Goal: Task Accomplishment & Management: Manage account settings

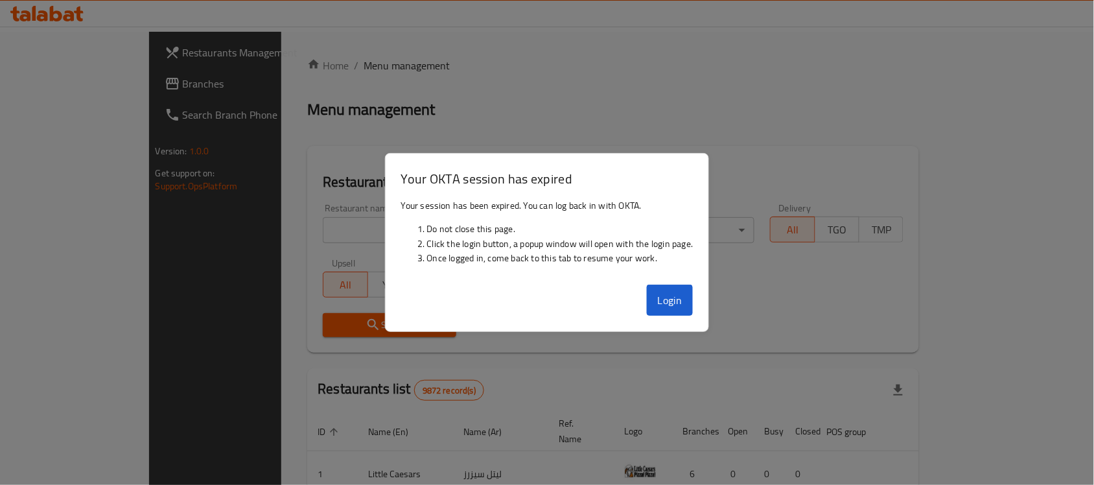
click at [183, 84] on span "Branches" at bounding box center [252, 84] width 139 height 16
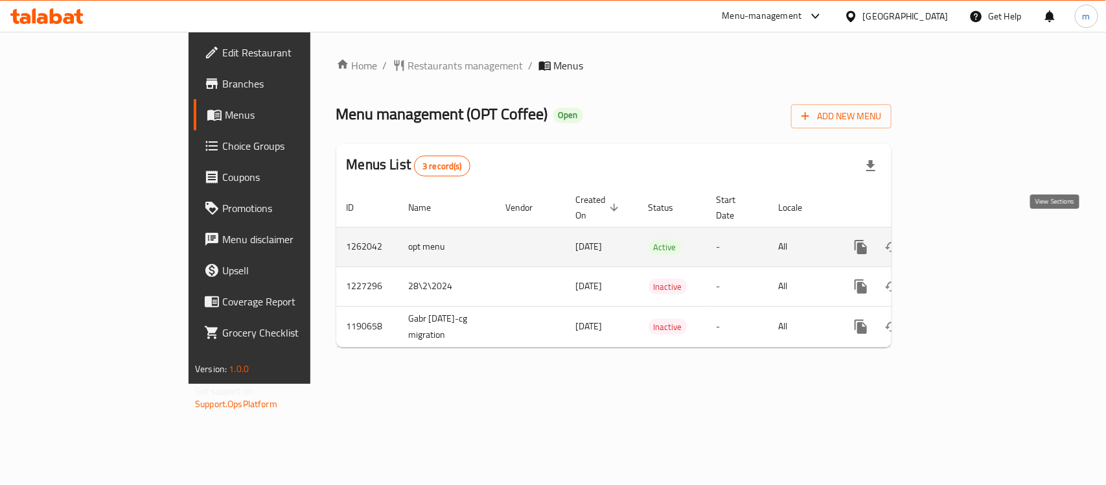
click at [970, 241] on link "enhanced table" at bounding box center [954, 246] width 31 height 31
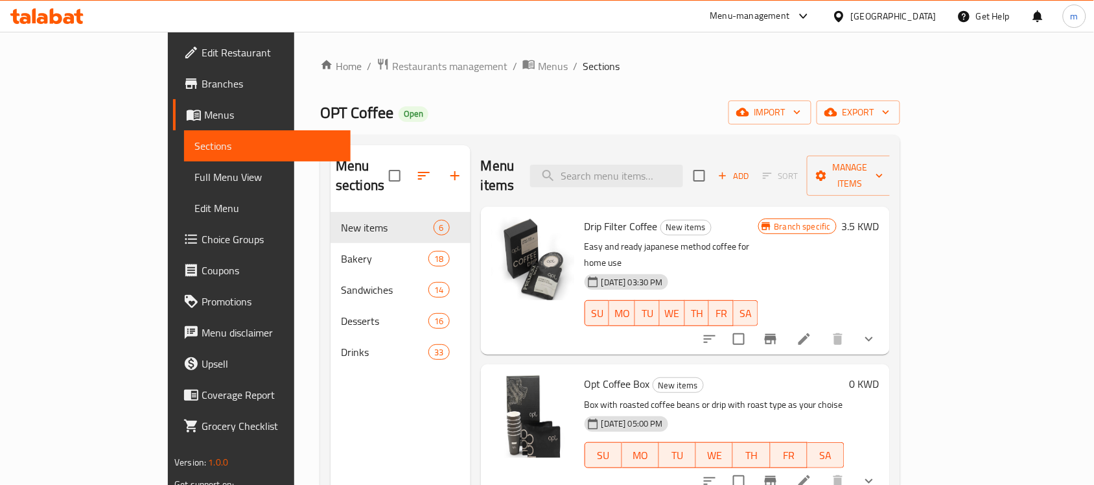
click at [201, 241] on span "Choice Groups" at bounding box center [270, 239] width 139 height 16
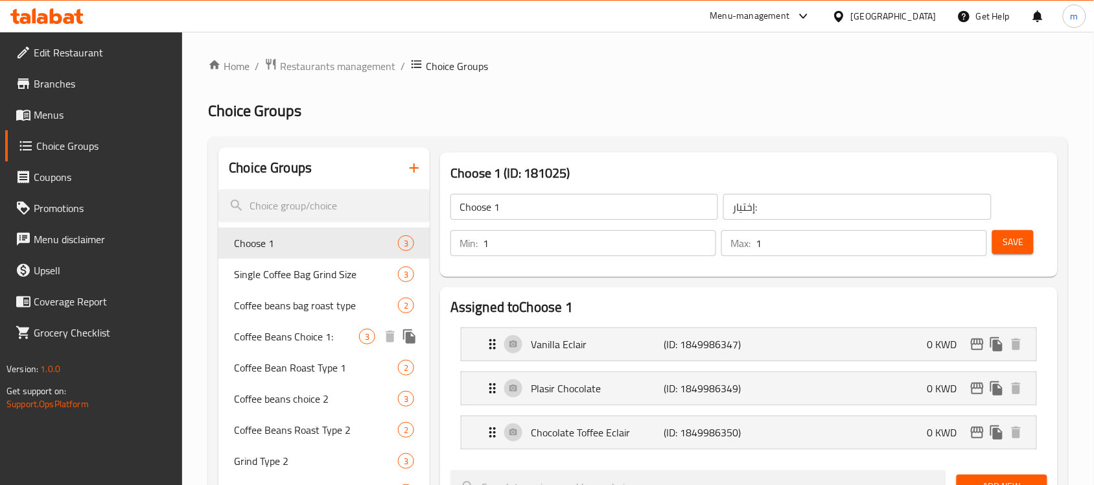
click at [286, 332] on span "Coffee Beans Choice 1:" at bounding box center [296, 336] width 125 height 16
type input "Coffee Beans Choice 1:"
type input "حبوب بن اختيار 1:"
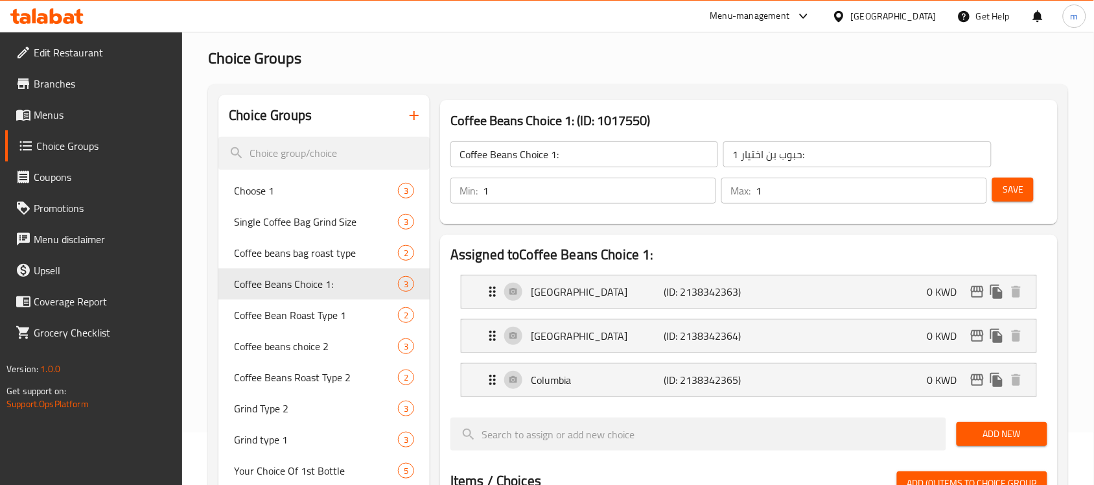
scroll to position [81, 0]
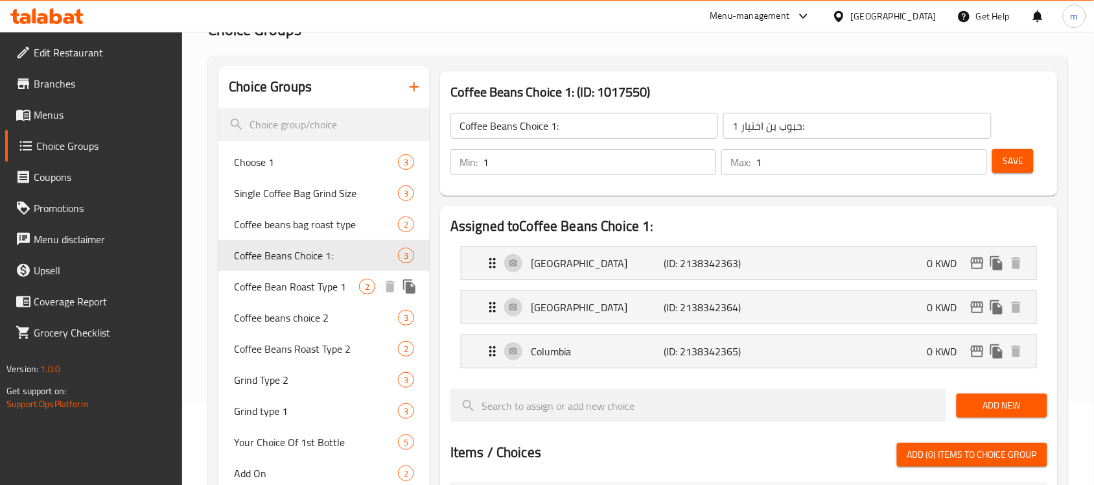
click at [305, 287] on span "Coffee Bean Roast Type 1" at bounding box center [296, 287] width 125 height 16
type input "Coffee Bean Roast Type 1"
type input "نوع تحميص حبوب البن 1"
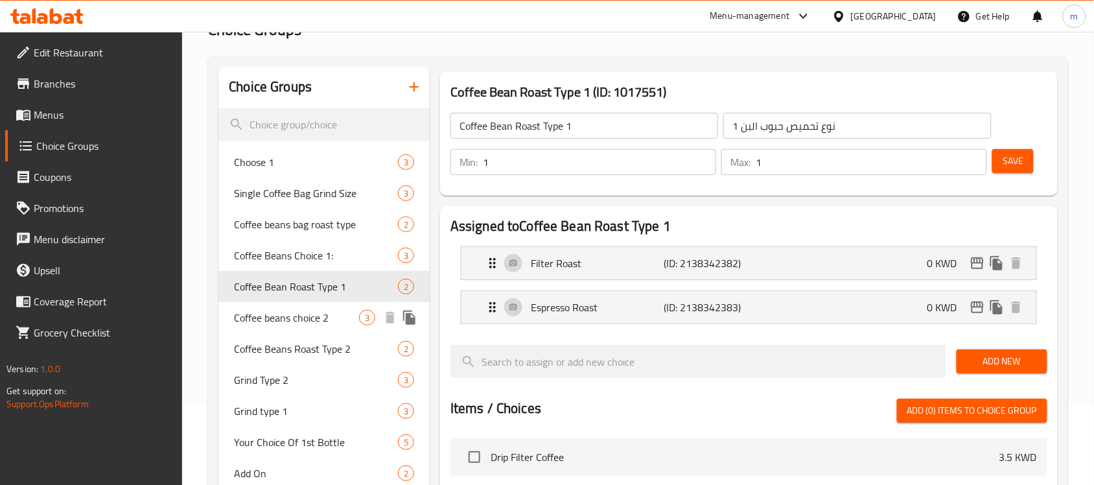
click at [264, 316] on span "Coffee beans choice 2" at bounding box center [296, 318] width 125 height 16
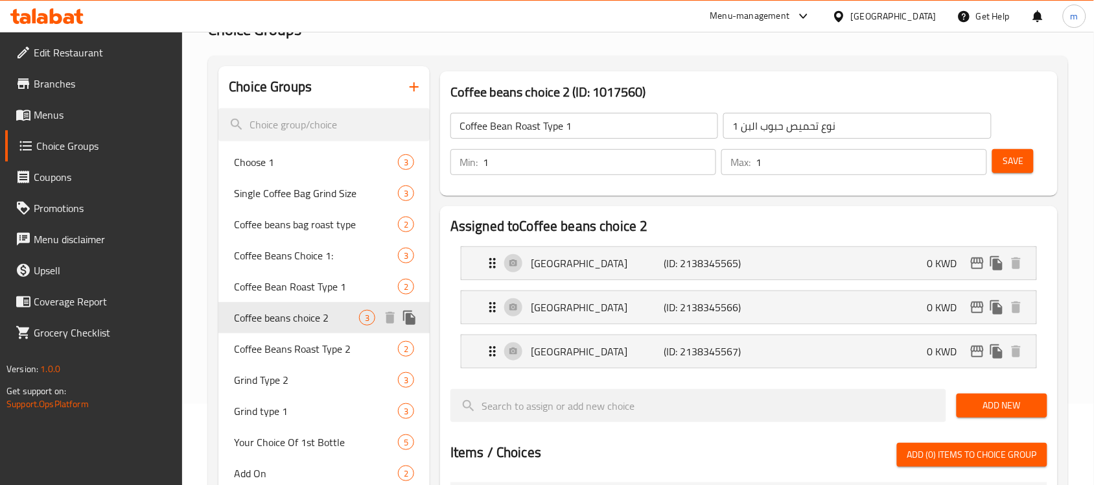
type input "Coffee beans choice 2"
type input "حبوب بن اختيار 2"
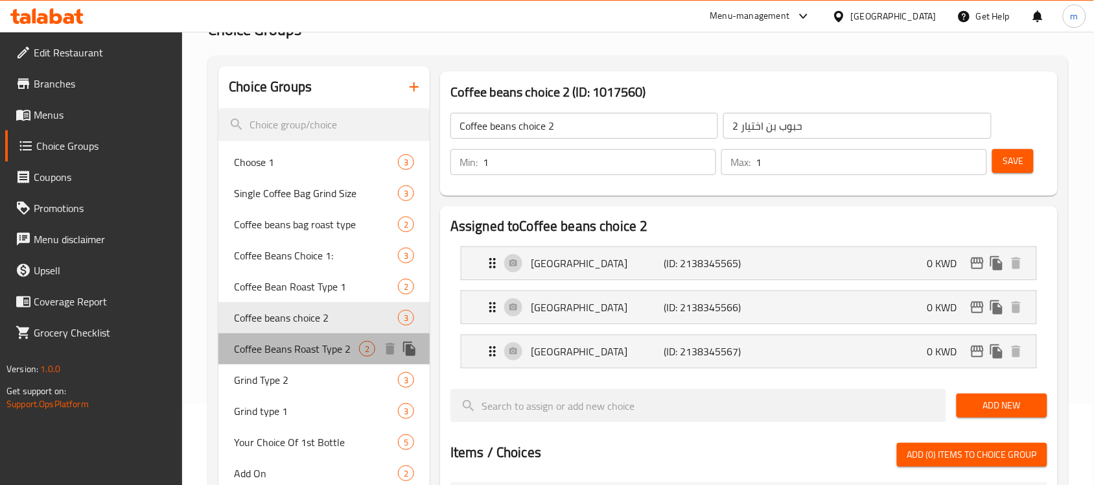
click at [305, 343] on span "Coffee Beans Roast Type 2" at bounding box center [296, 349] width 125 height 16
type input "Coffee Beans Roast Type 2"
type input "حبوب البن المحمصة من النوع 2"
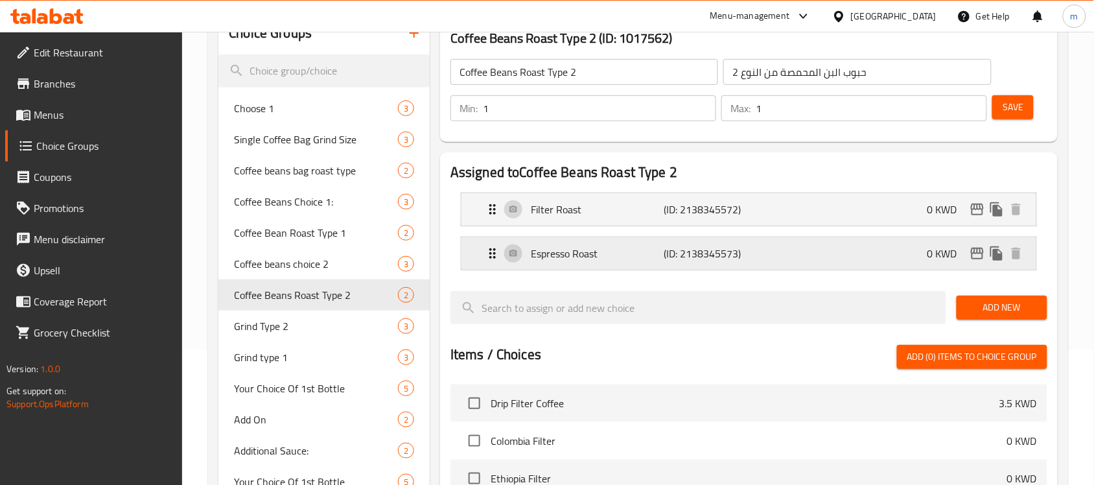
scroll to position [162, 0]
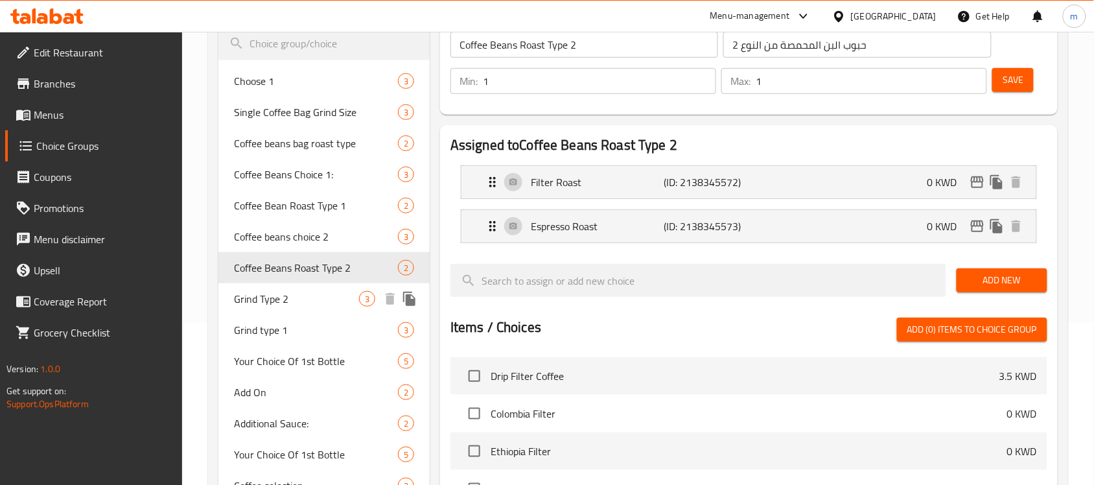
click at [290, 306] on div "Grind Type 2 3" at bounding box center [323, 298] width 211 height 31
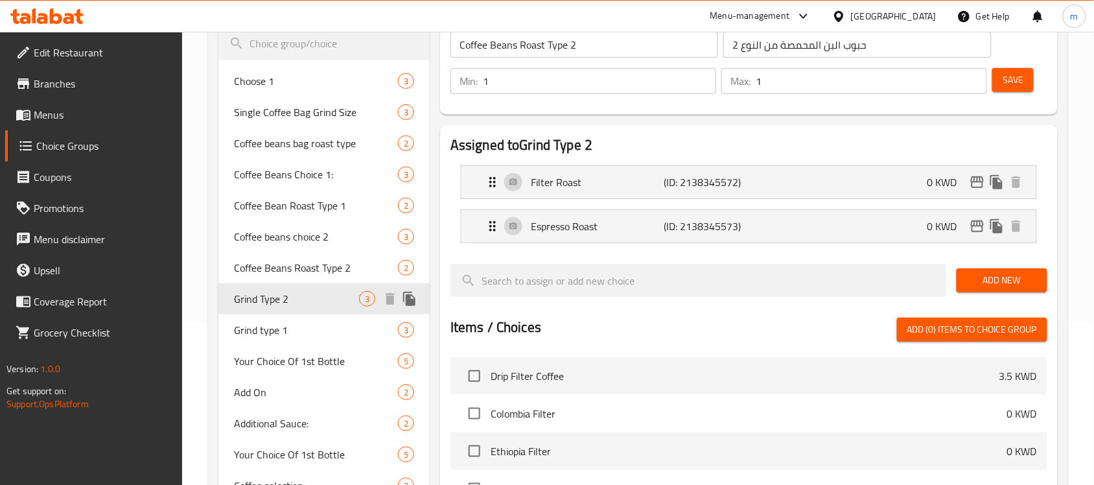
type input "Grind Type 2"
type input "نوع طحن 2"
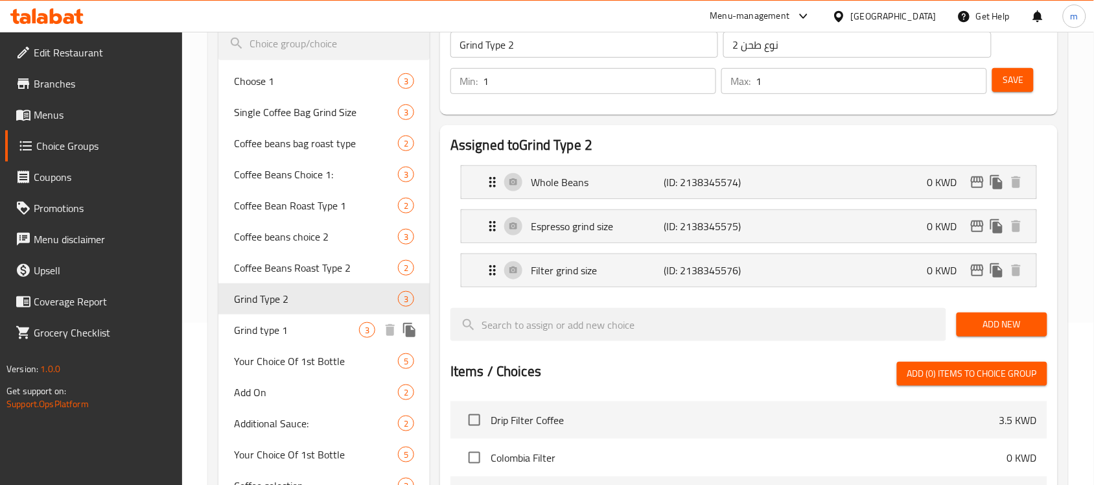
click at [266, 329] on span "Grind type 1" at bounding box center [296, 330] width 125 height 16
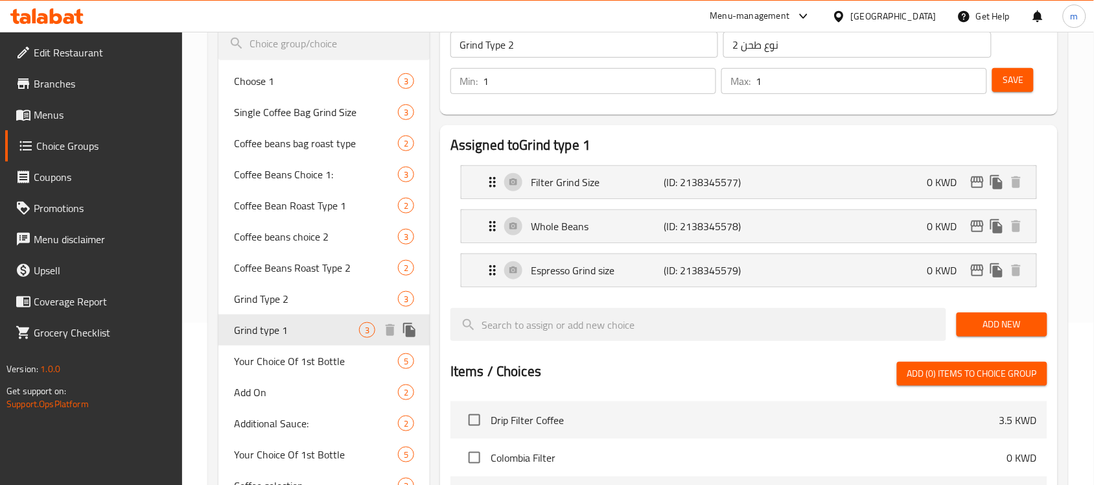
type input "Grind type 1"
type input "نوع طحن 1"
type input "0"
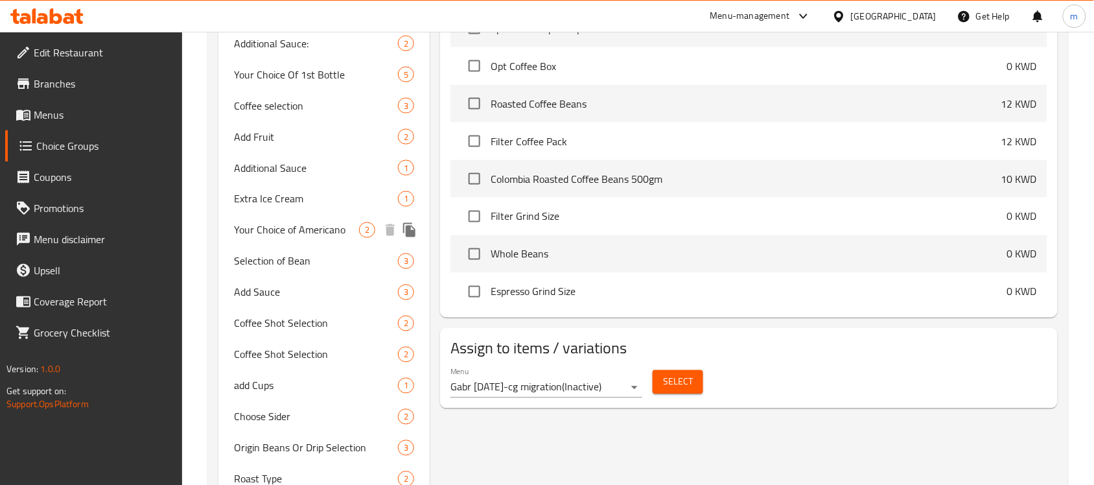
scroll to position [648, 0]
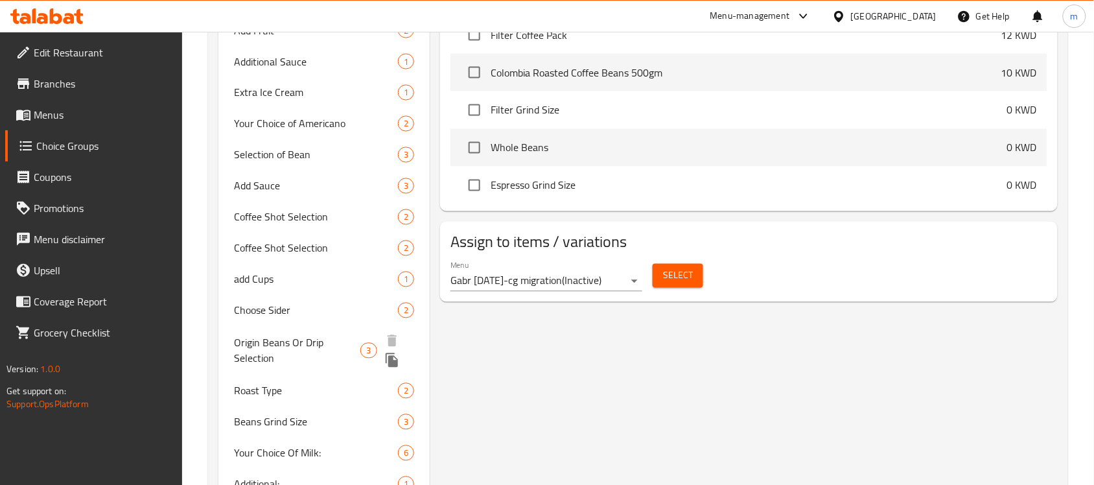
click at [241, 343] on span "Origin Beans Or Drip Selection" at bounding box center [297, 350] width 126 height 31
type input "Origin Beans Or Drip Selection"
type input "حبوب أصلية أو اختيار التنقيط"
type input "1"
type input "2"
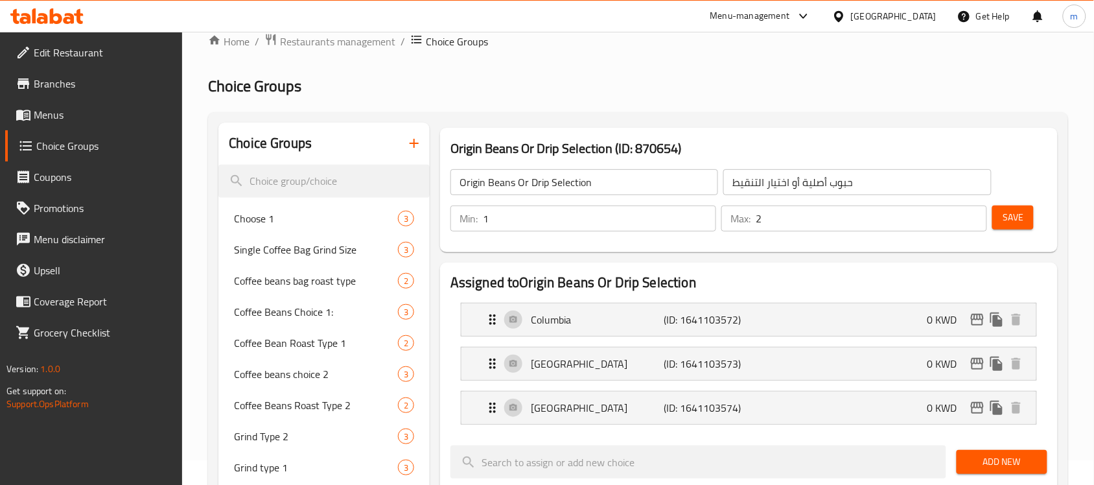
scroll to position [0, 0]
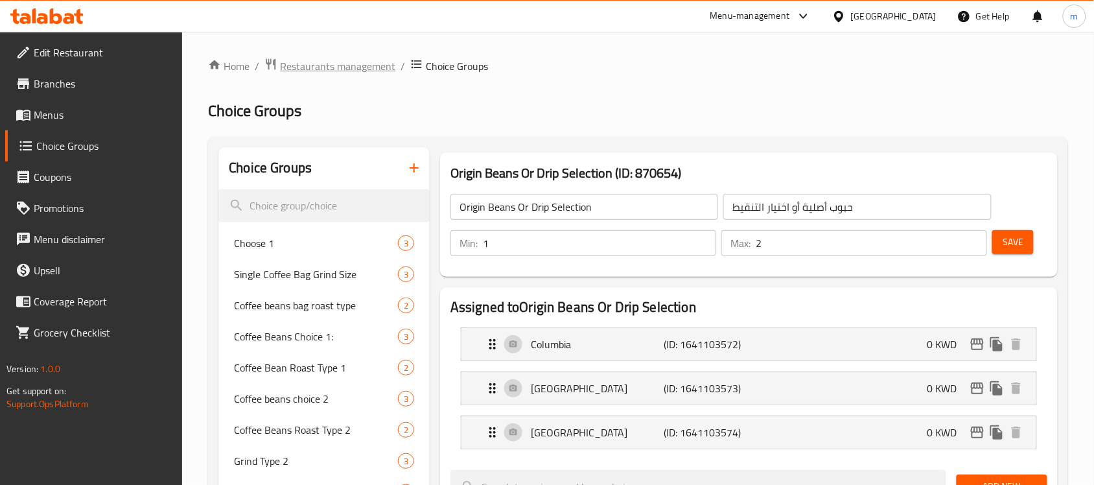
click at [339, 71] on span "Restaurants management" at bounding box center [337, 66] width 115 height 16
